Goal: Task Accomplishment & Management: Manage account settings

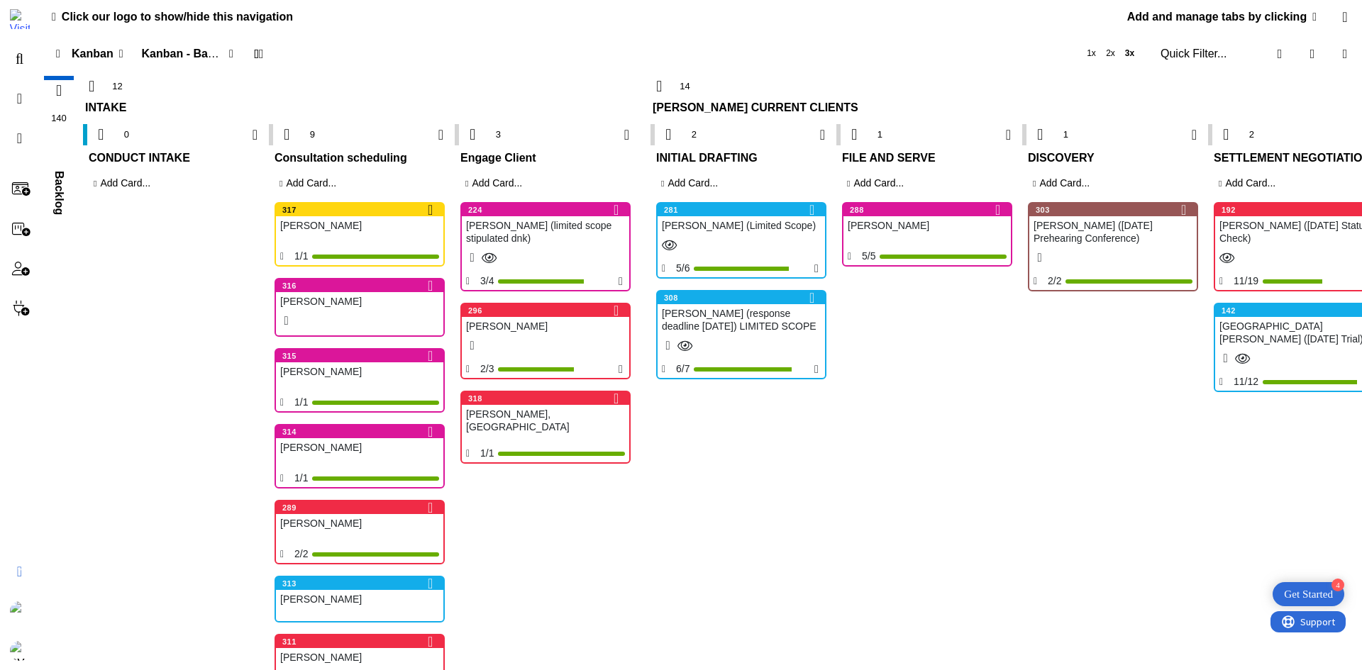
click at [717, 324] on div "[PERSON_NAME] (response deadline [DATE]) LIMITED SCOPE" at bounding box center [741, 319] width 167 height 31
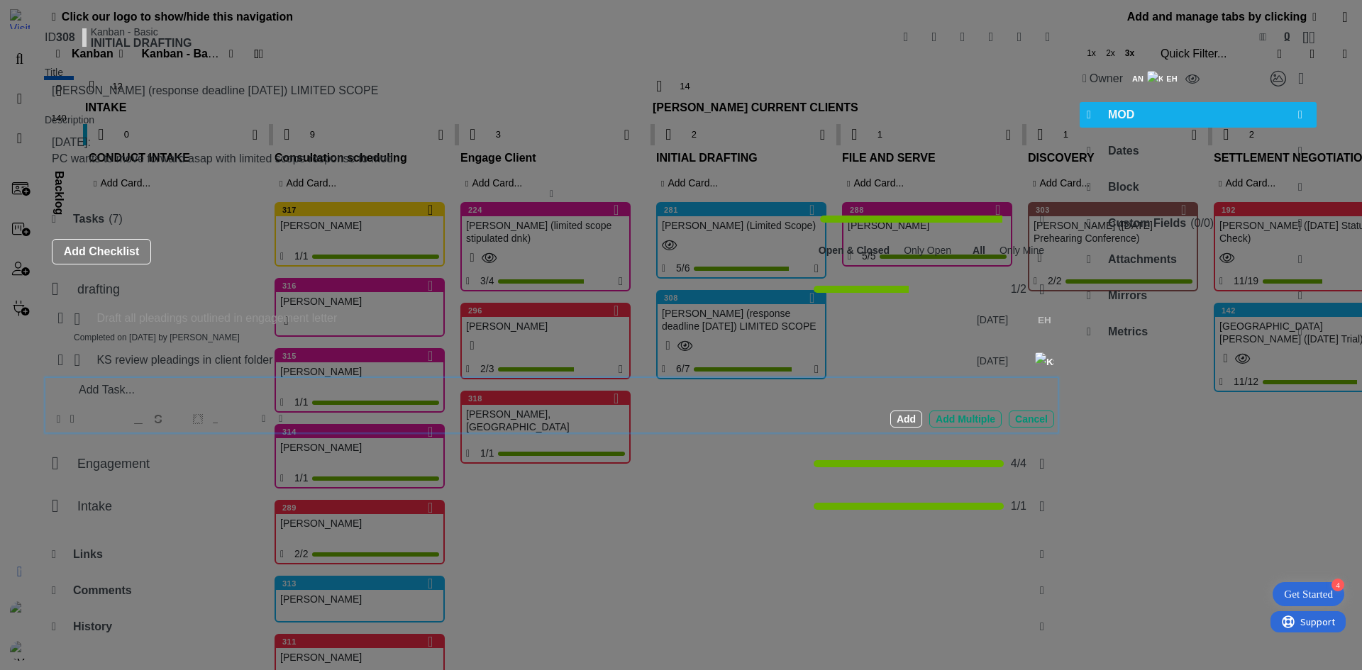
click at [252, 396] on p at bounding box center [561, 390] width 975 height 16
click at [57, 424] on icon at bounding box center [59, 419] width 4 height 11
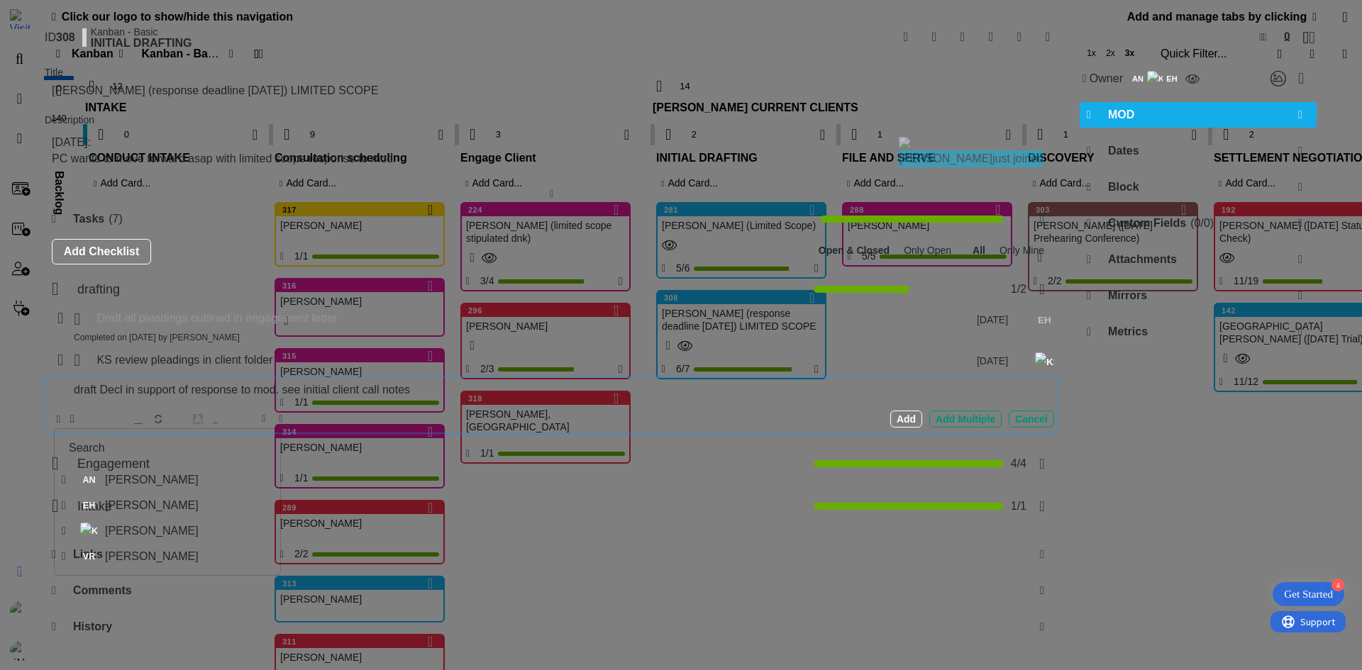
drag, startPoint x: 114, startPoint y: 507, endPoint x: 99, endPoint y: 474, distance: 35.9
click at [114, 507] on span "[PERSON_NAME]" at bounding box center [152, 505] width 94 height 21
click at [78, 425] on icon at bounding box center [76, 419] width 4 height 11
click at [233, 547] on td "12" at bounding box center [242, 537] width 28 height 27
click at [895, 425] on div "Add" at bounding box center [906, 419] width 32 height 17
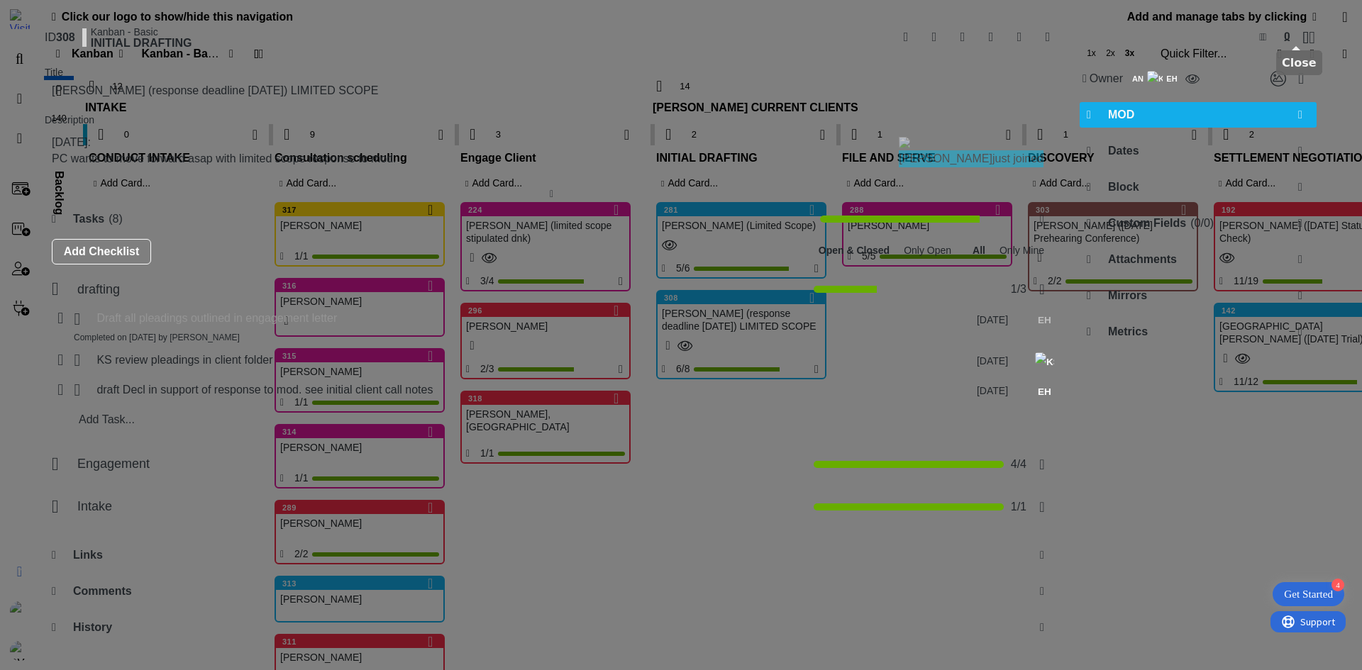
click at [1303, 37] on icon at bounding box center [1309, 37] width 13 height 17
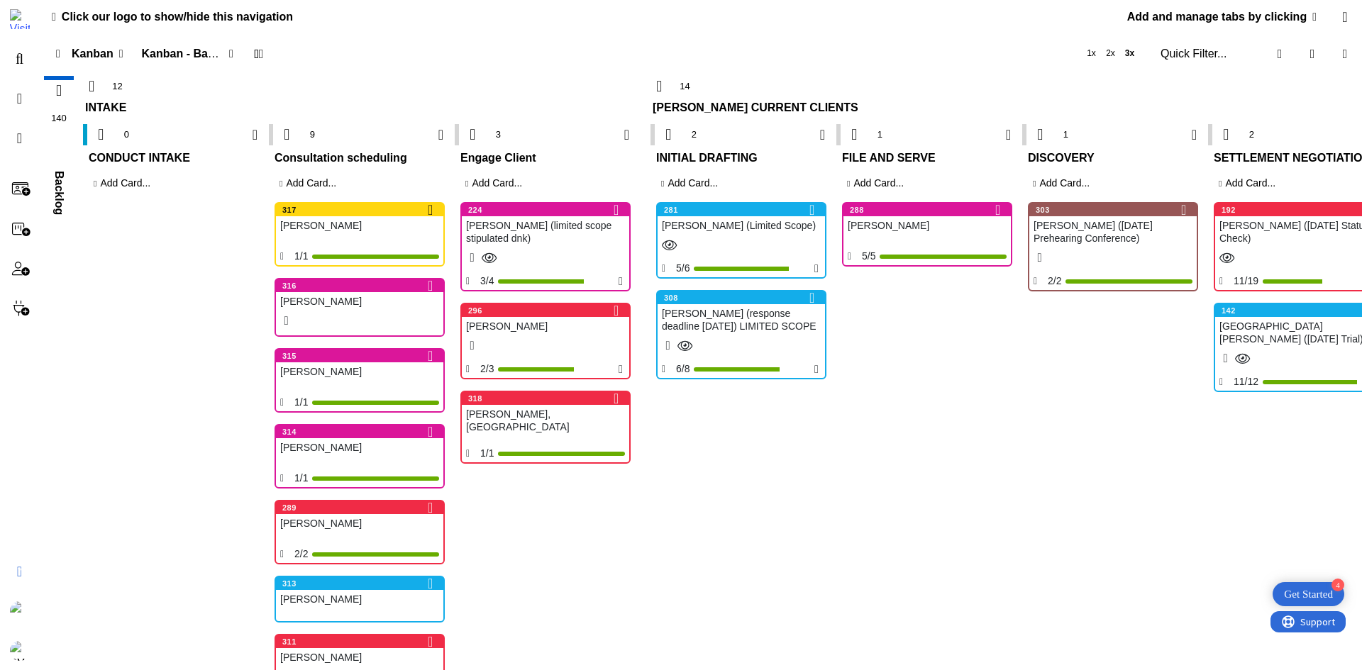
click at [691, 228] on div "[PERSON_NAME] (Limited Scope)" at bounding box center [741, 225] width 167 height 18
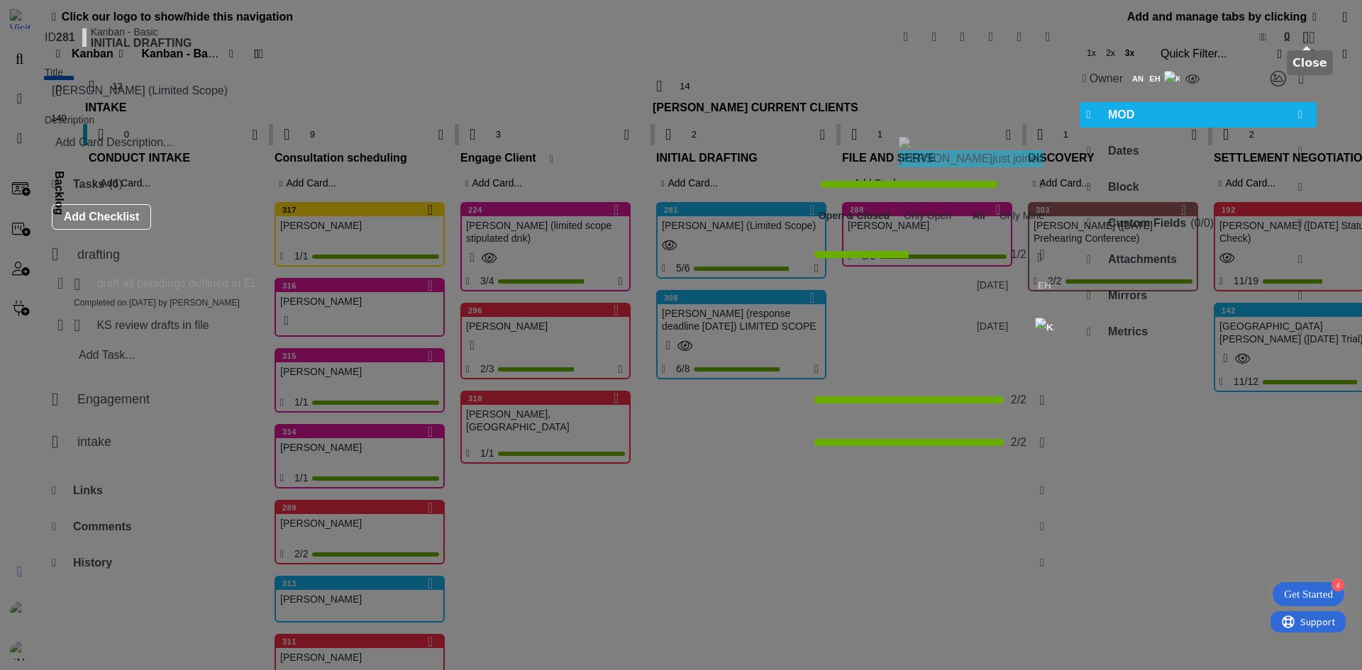
click at [1306, 37] on icon at bounding box center [1309, 37] width 13 height 17
